Goal: Task Accomplishment & Management: Manage account settings

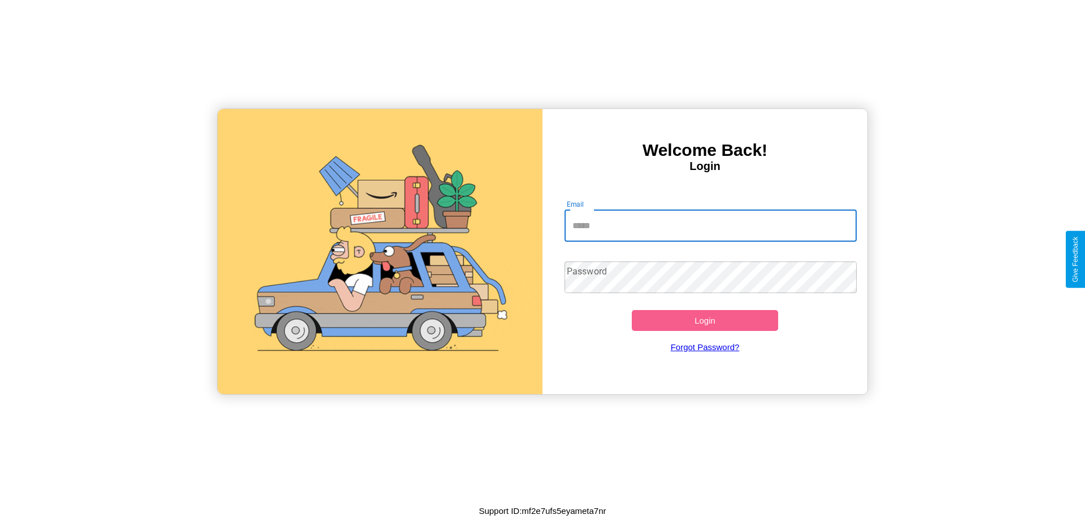
click at [710, 225] on input "Email" at bounding box center [711, 226] width 293 height 32
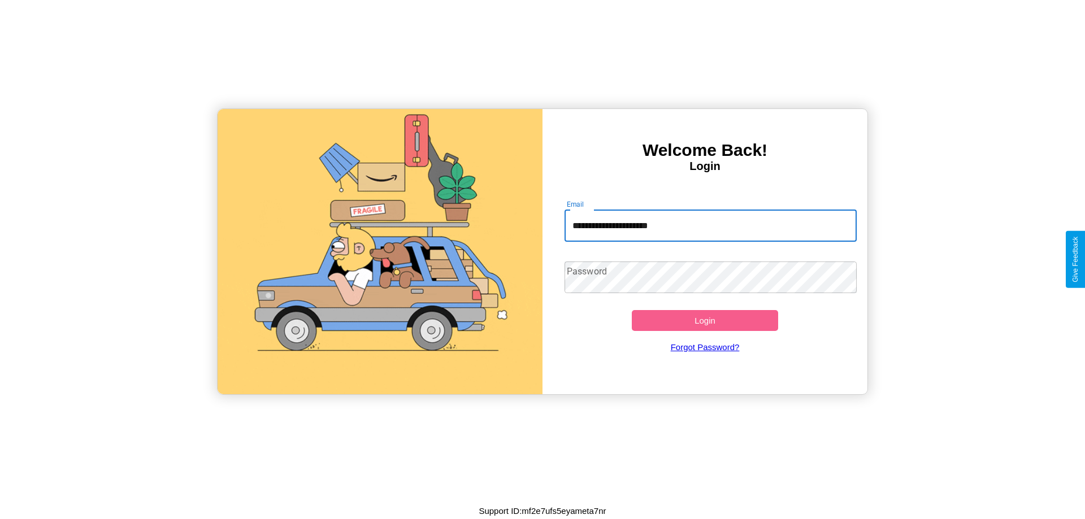
type input "**********"
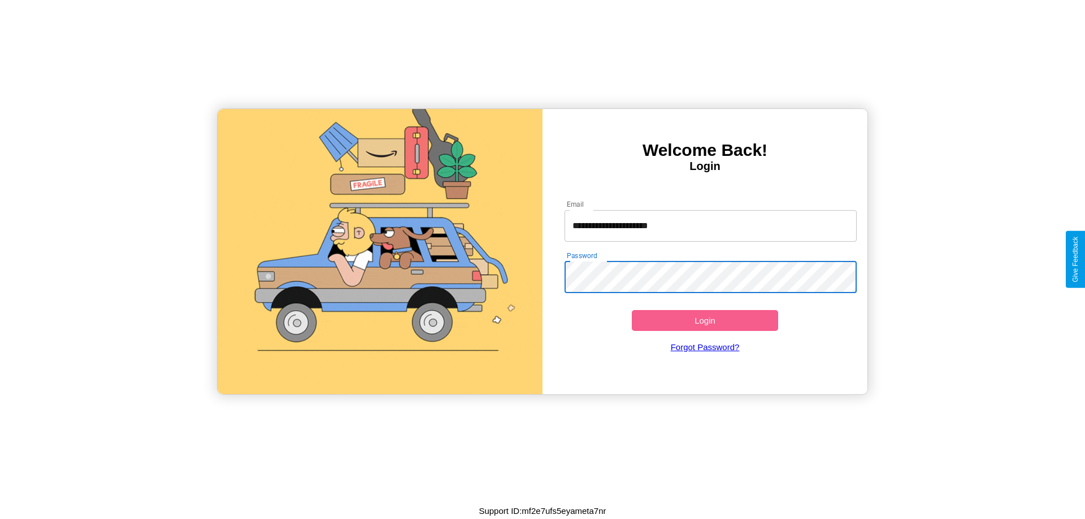
click at [705, 320] on button "Login" at bounding box center [705, 320] width 146 height 21
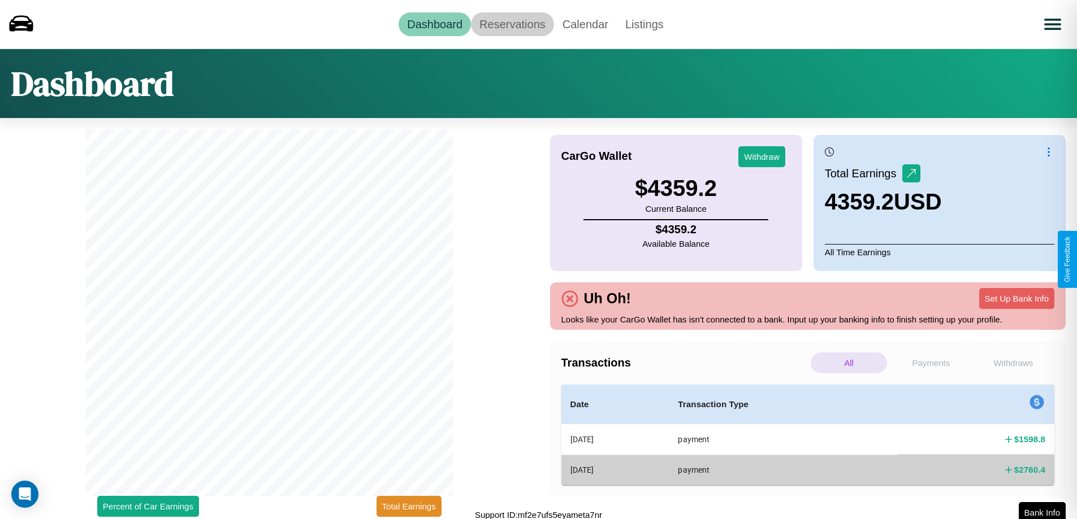
click at [512, 24] on link "Reservations" at bounding box center [512, 24] width 83 height 24
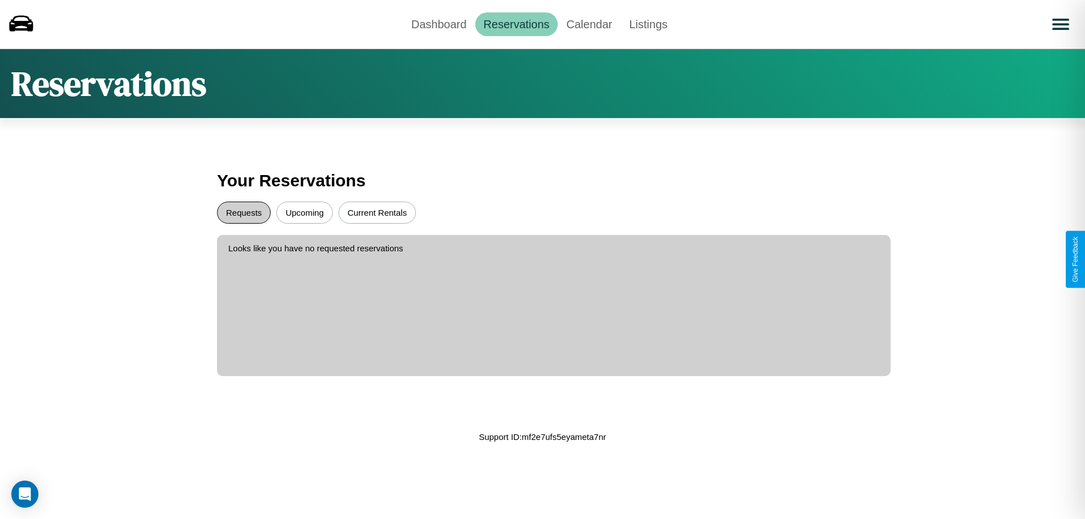
click at [244, 212] on button "Requests" at bounding box center [244, 213] width 54 height 22
click at [305, 212] on button "Upcoming" at bounding box center [304, 213] width 57 height 22
click at [439, 24] on link "Dashboard" at bounding box center [439, 24] width 72 height 24
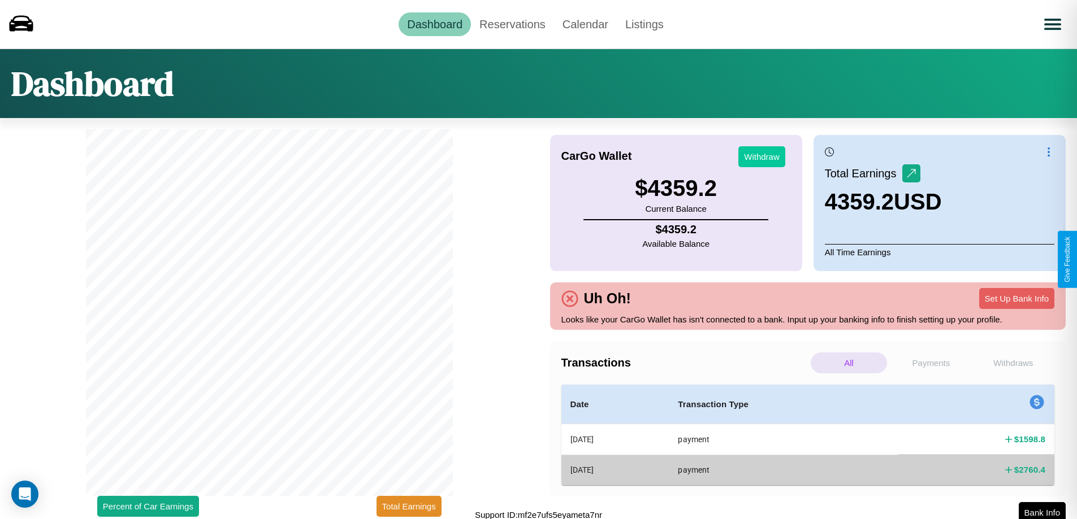
click at [761, 157] on button "Withdraw" at bounding box center [761, 156] width 47 height 21
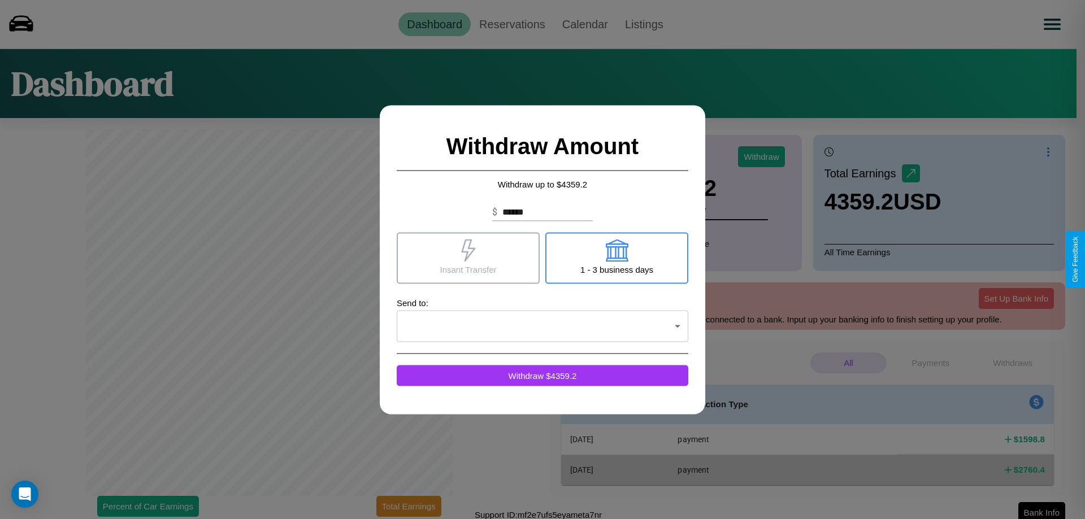
click at [617, 258] on icon at bounding box center [616, 250] width 23 height 23
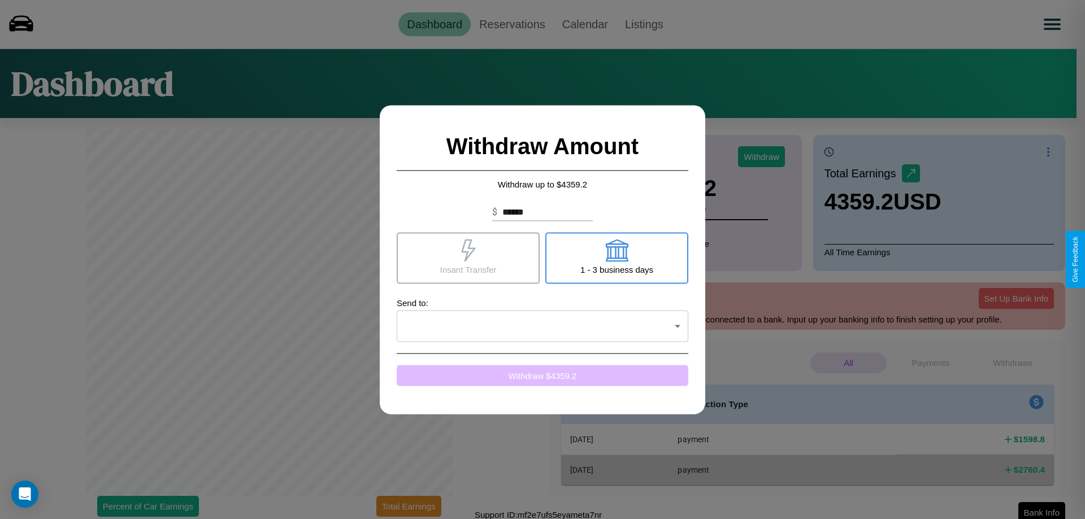
click at [543, 375] on button "Withdraw $ 4359.2" at bounding box center [543, 375] width 292 height 21
